Goal: Task Accomplishment & Management: Use online tool/utility

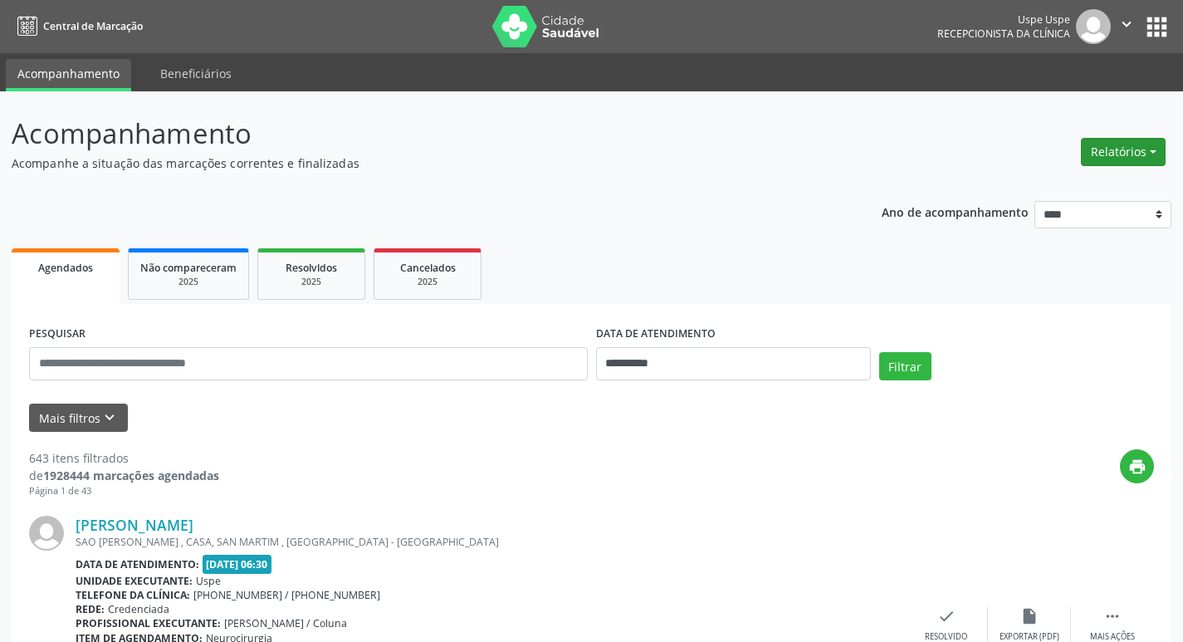
click at [1147, 145] on button "Relatórios" at bounding box center [1123, 152] width 85 height 28
click at [1041, 194] on link "Agendamentos" at bounding box center [1077, 187] width 179 height 23
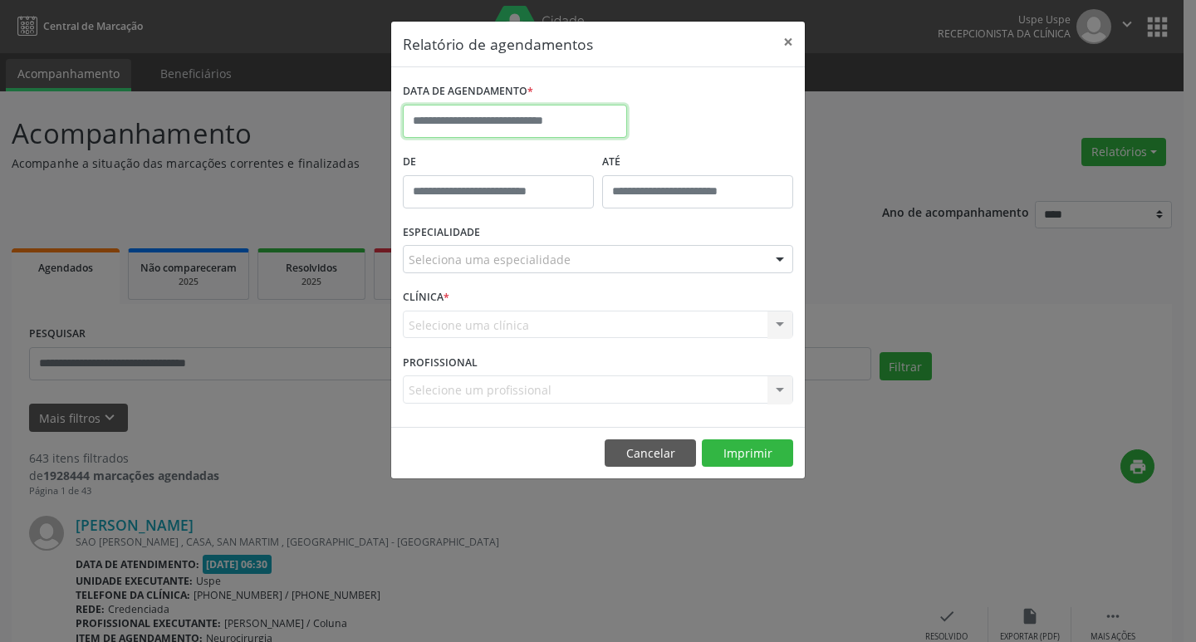
click at [517, 116] on input "text" at bounding box center [515, 121] width 224 height 33
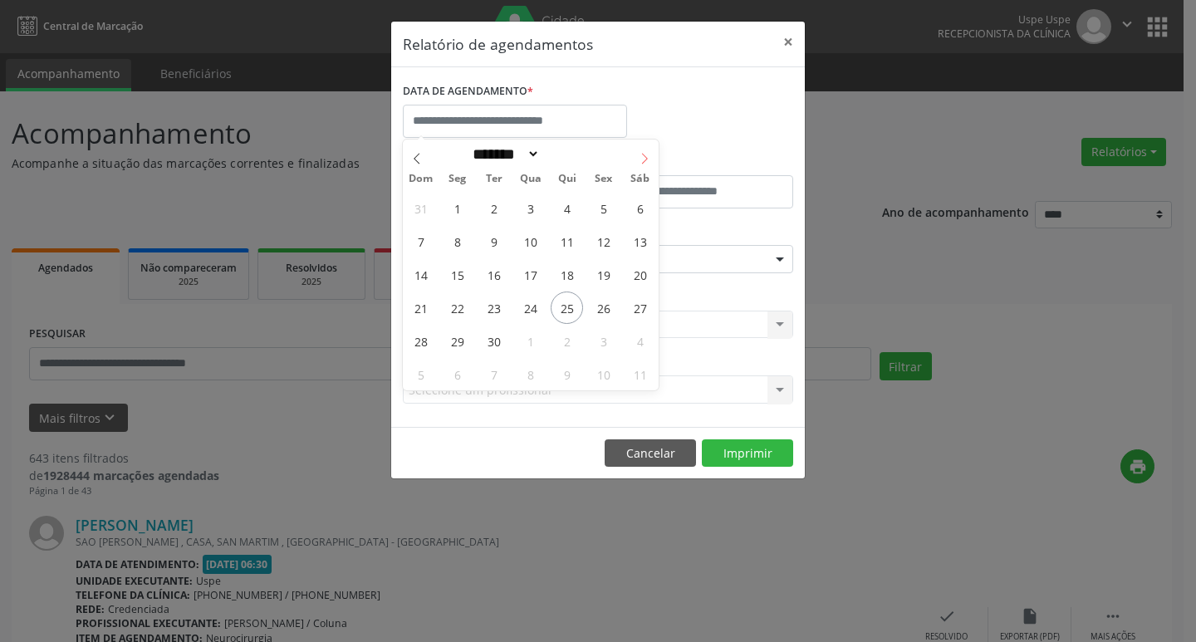
click at [649, 154] on icon at bounding box center [644, 159] width 12 height 12
select select "*"
click at [531, 211] on span "1" at bounding box center [530, 208] width 32 height 32
type input "**********"
click at [531, 211] on span "1" at bounding box center [530, 208] width 32 height 32
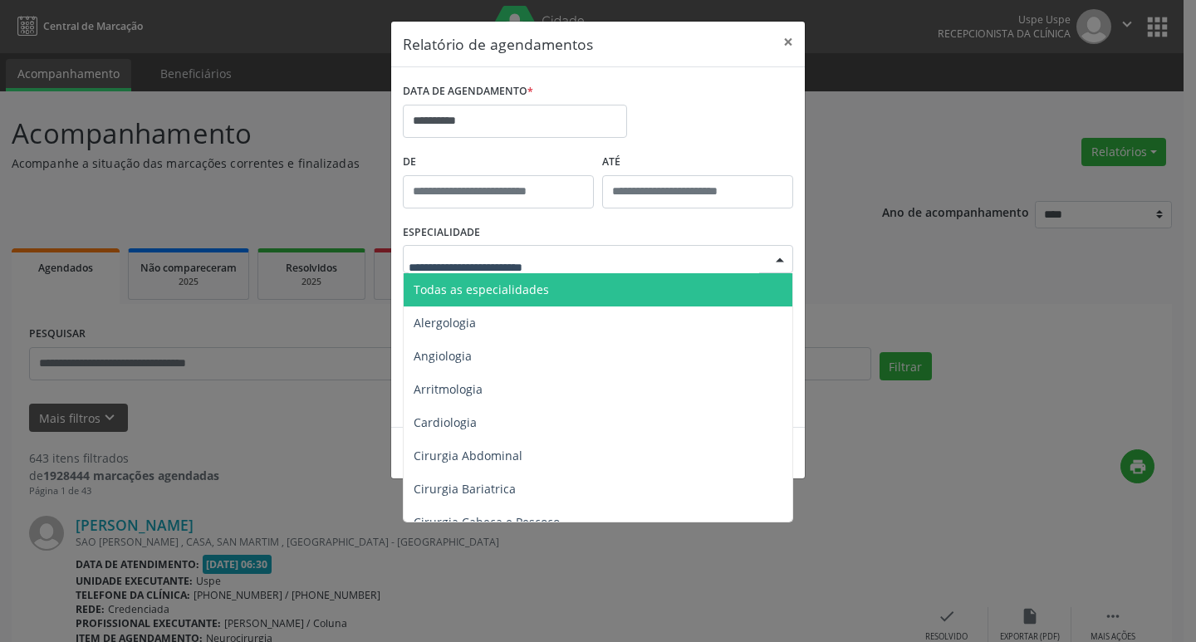
click at [525, 291] on span "Todas as especialidades" at bounding box center [480, 289] width 135 height 16
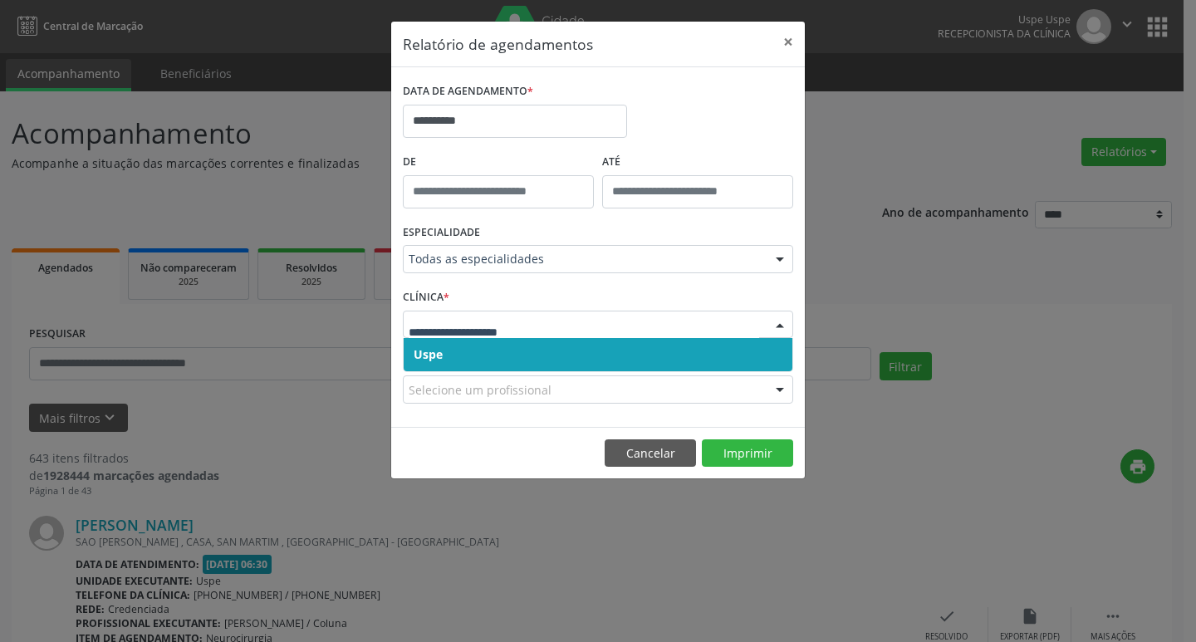
drag, startPoint x: 537, startPoint y: 351, endPoint x: 541, endPoint y: 321, distance: 30.2
click at [540, 341] on span "Uspe" at bounding box center [598, 354] width 389 height 33
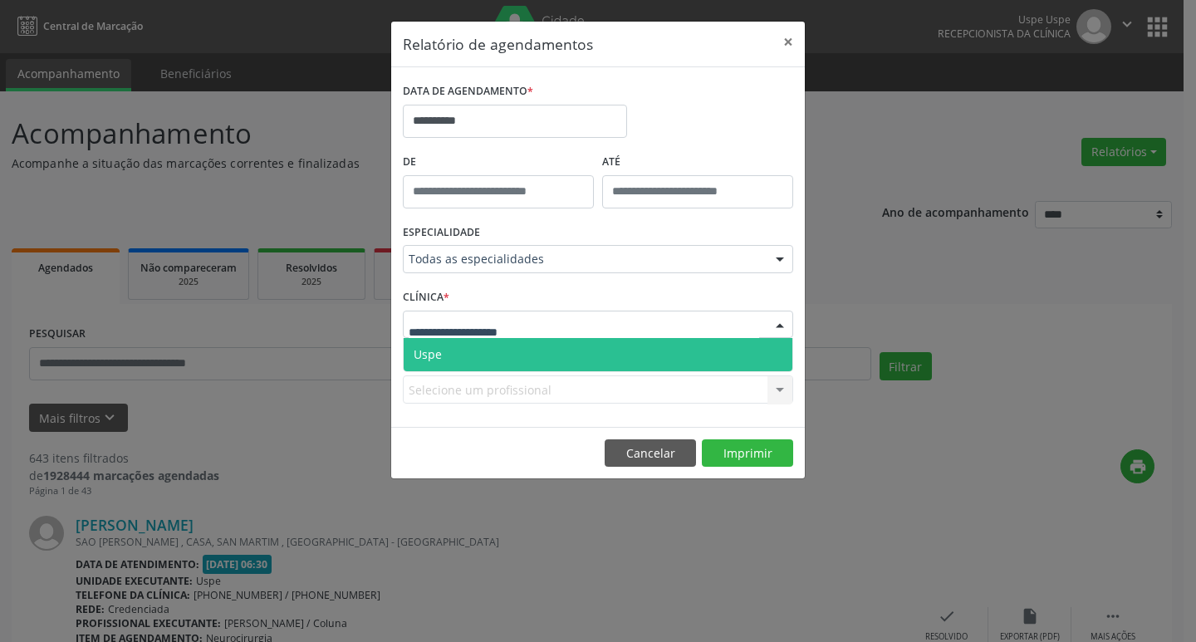
click at [541, 321] on div at bounding box center [598, 325] width 390 height 28
click at [543, 342] on span "Uspe" at bounding box center [598, 354] width 389 height 33
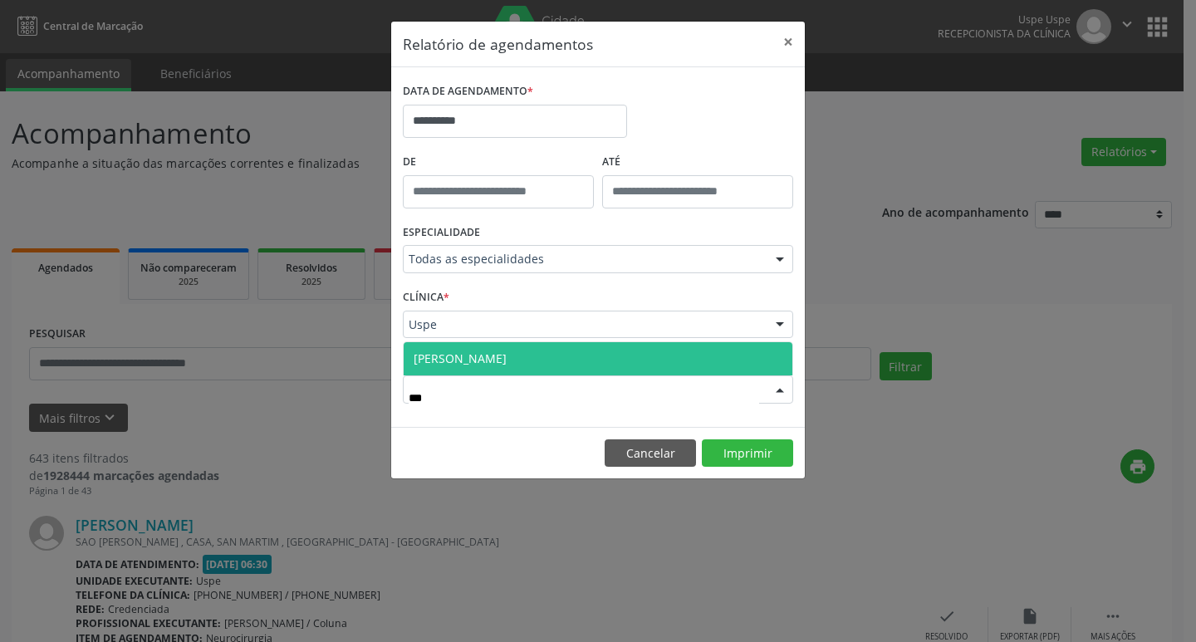
type input "****"
click at [555, 360] on span "[PERSON_NAME]" at bounding box center [598, 358] width 389 height 33
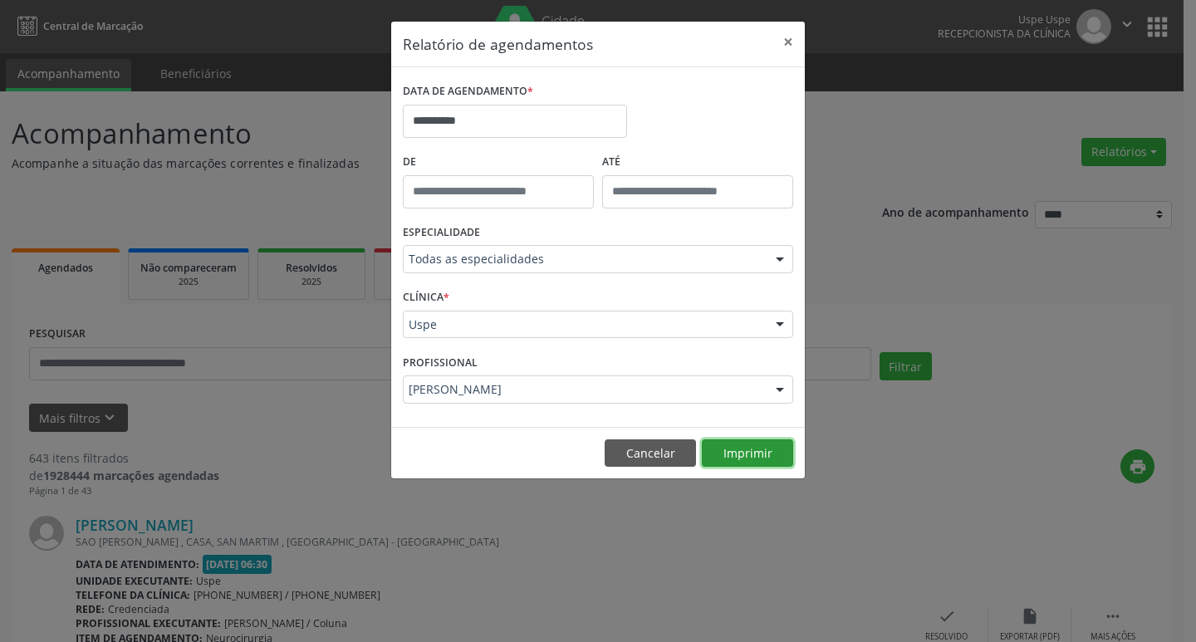
click at [754, 445] on button "Imprimir" at bounding box center [747, 453] width 91 height 28
